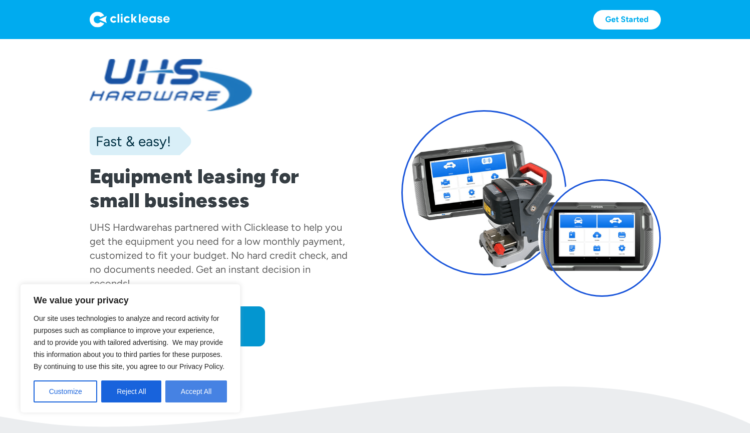
click at [197, 392] on button "Accept All" at bounding box center [196, 392] width 62 height 22
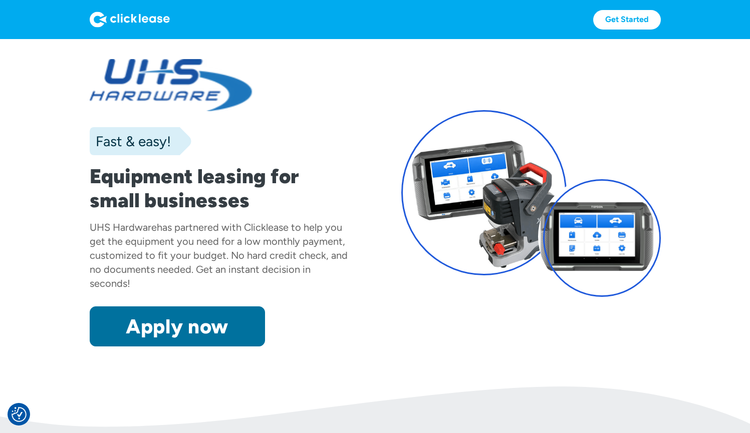
click at [208, 322] on link "Apply now" at bounding box center [177, 327] width 175 height 40
click at [217, 309] on link "Apply now" at bounding box center [177, 327] width 175 height 40
